Goal: Task Accomplishment & Management: Manage account settings

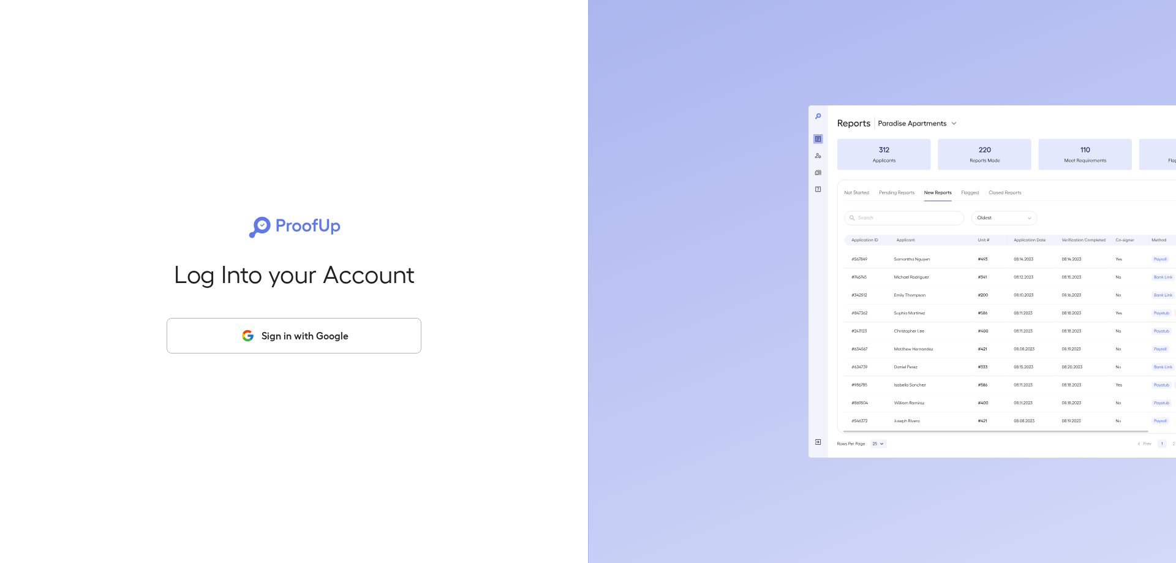
click at [236, 307] on div "Log Into your Account Sign in with Google" at bounding box center [294, 281] width 549 height 563
click at [256, 326] on button "Sign in with Google" at bounding box center [294, 336] width 255 height 36
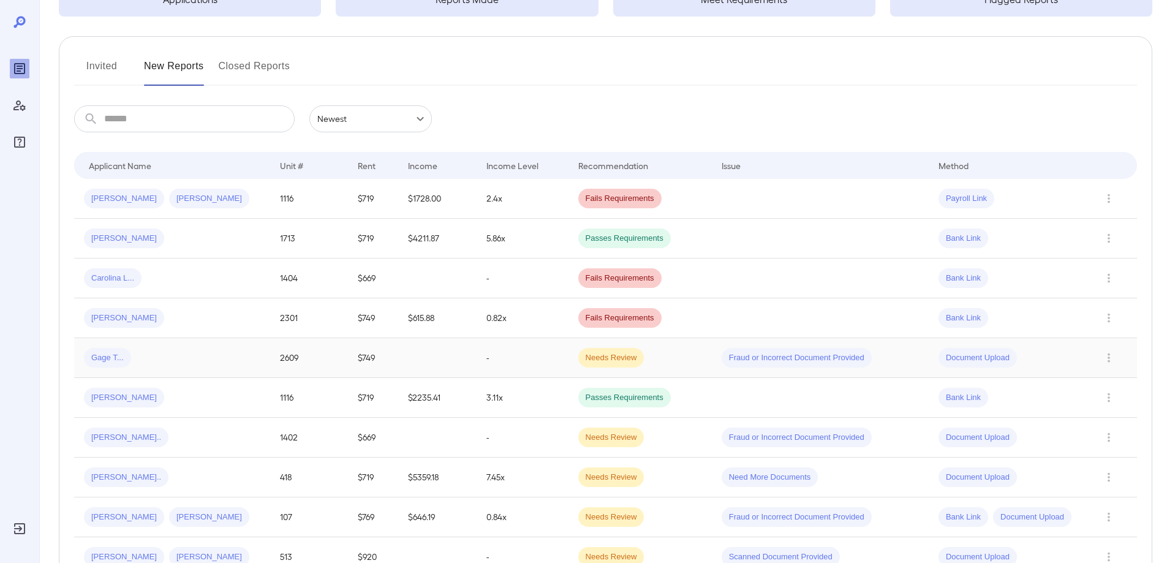
scroll to position [123, 0]
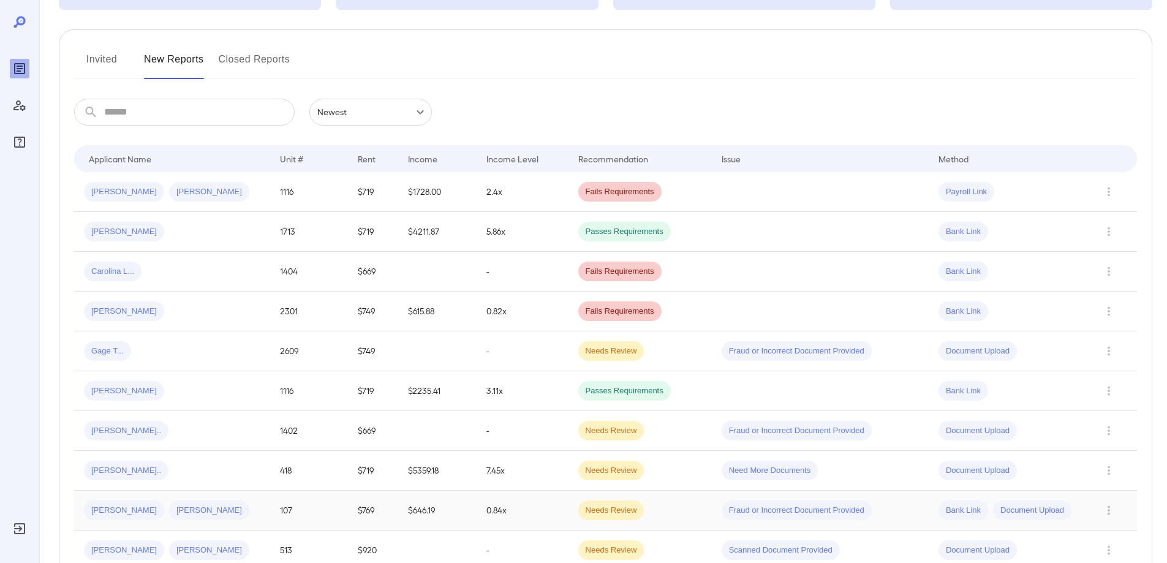
click at [193, 512] on span "[PERSON_NAME]" at bounding box center [209, 511] width 80 height 12
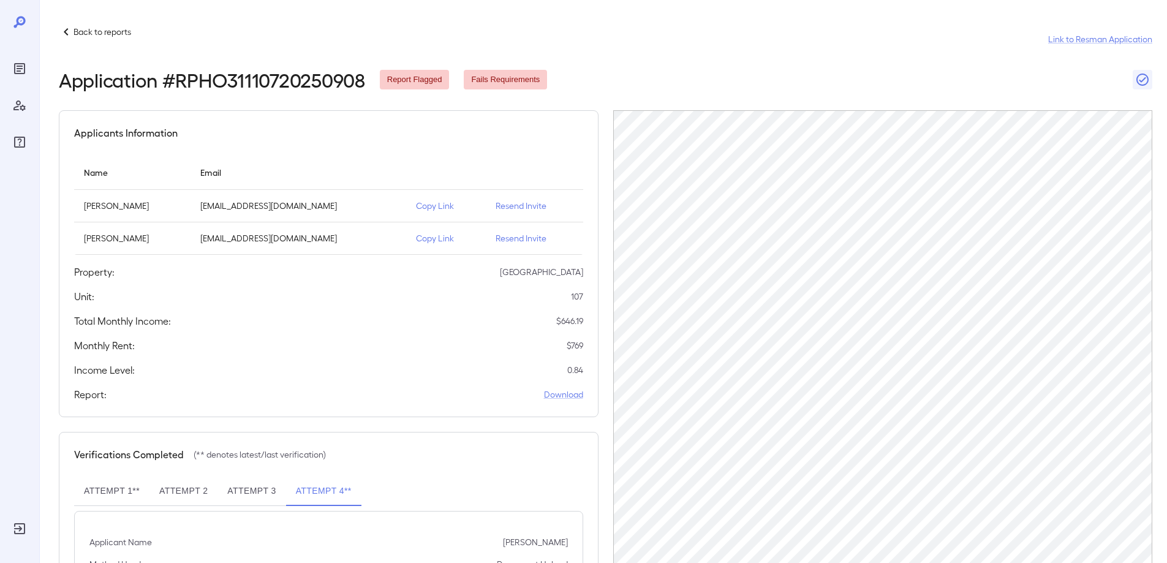
click at [502, 208] on p "Resend Invite" at bounding box center [535, 206] width 78 height 12
click at [509, 235] on p "Resend Invite" at bounding box center [535, 238] width 78 height 12
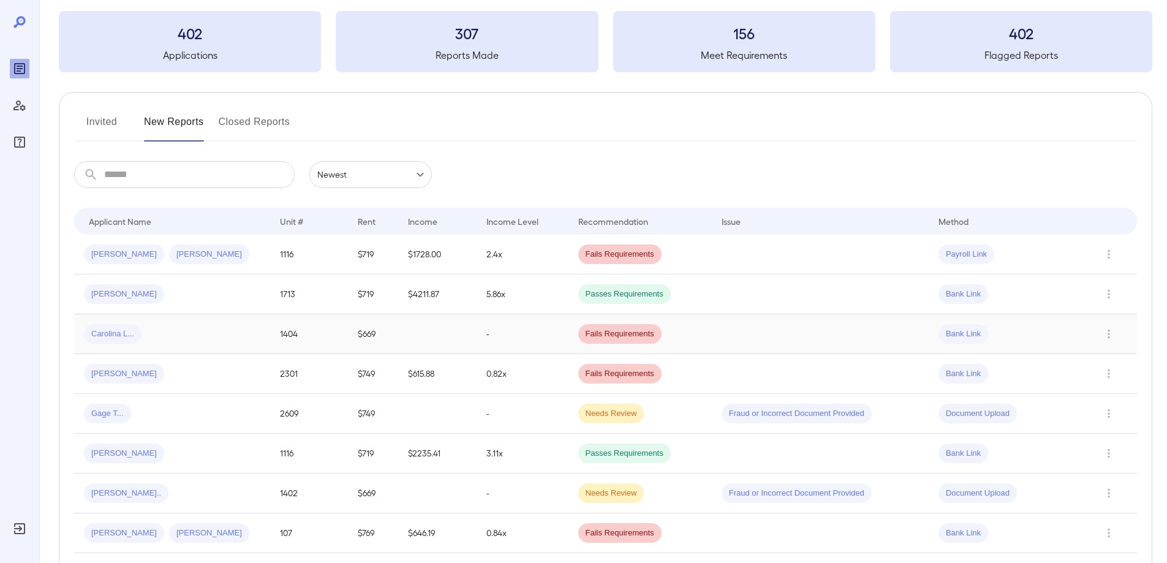
scroll to position [184, 0]
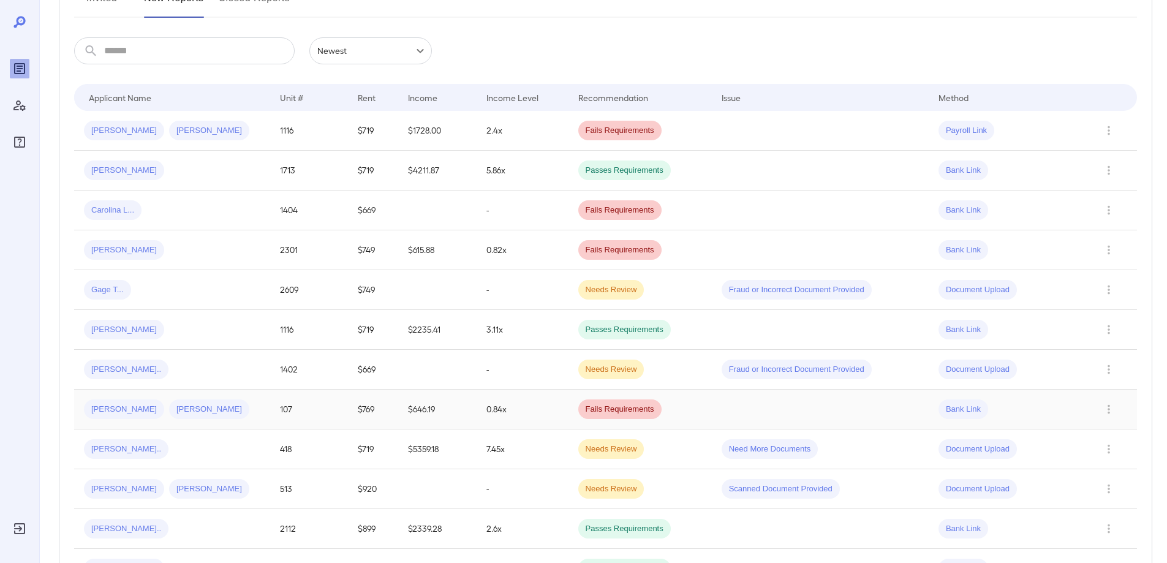
click at [208, 410] on div "Vanessa T... Robert J..." at bounding box center [172, 409] width 176 height 20
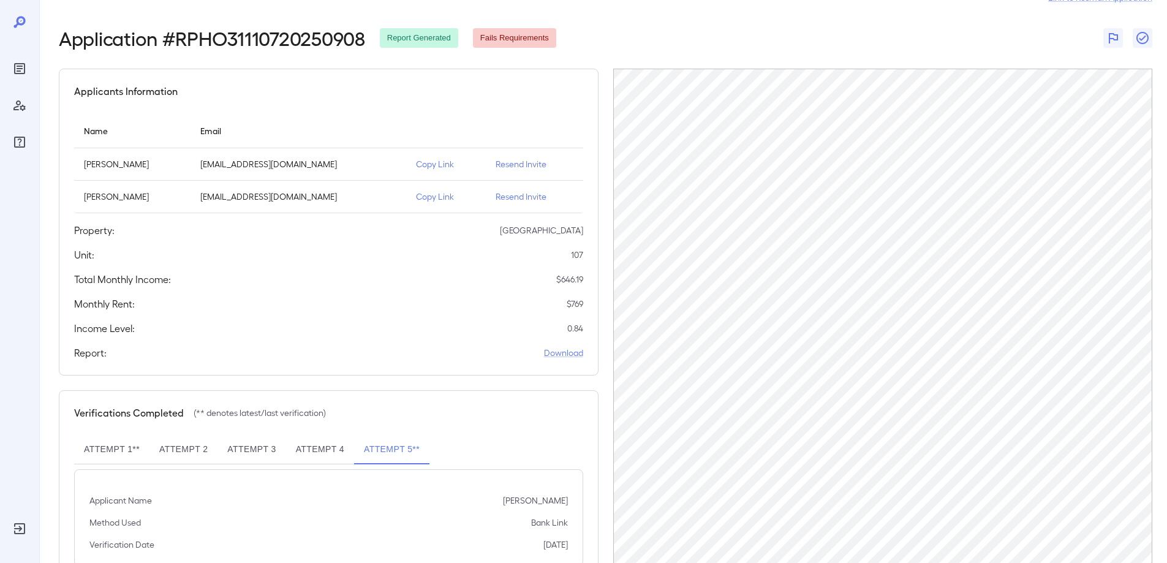
scroll to position [85, 0]
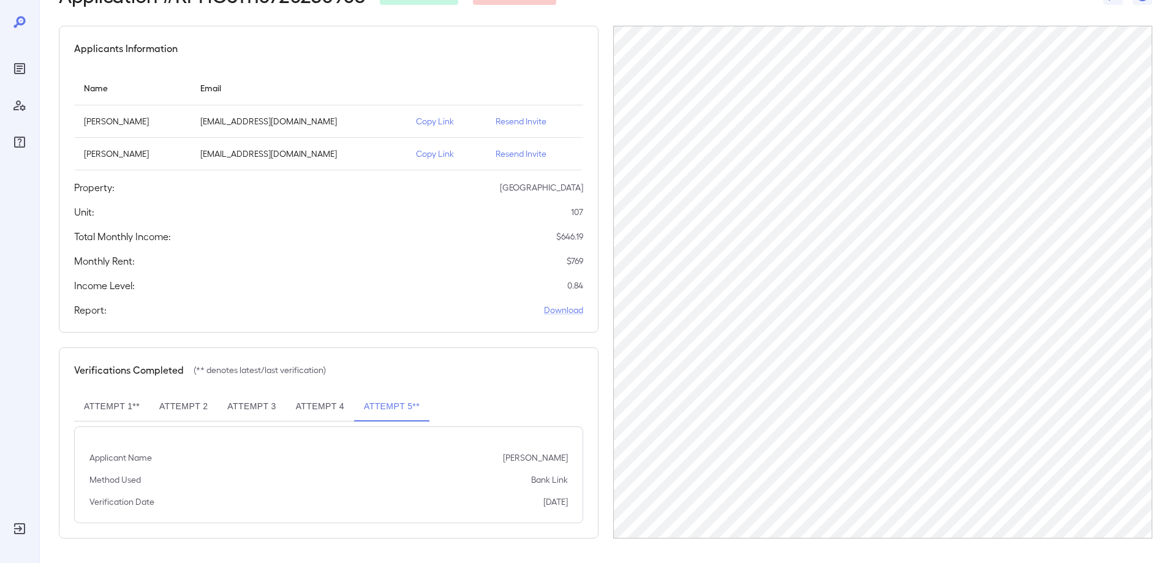
click at [319, 411] on button "Attempt 4" at bounding box center [320, 406] width 68 height 29
click at [394, 402] on button "Attempt 5**" at bounding box center [391, 406] width 75 height 29
